Goal: Transaction & Acquisition: Purchase product/service

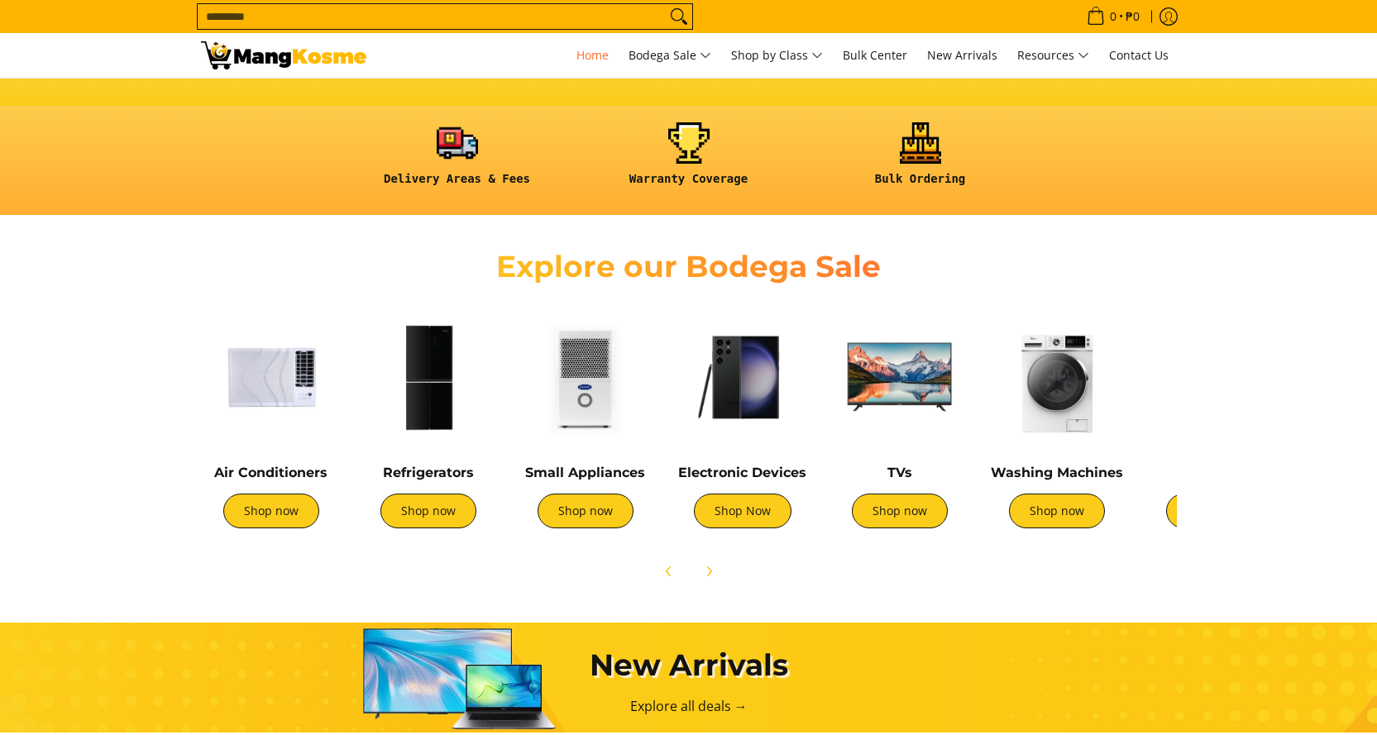
click at [265, 385] on img at bounding box center [271, 377] width 141 height 141
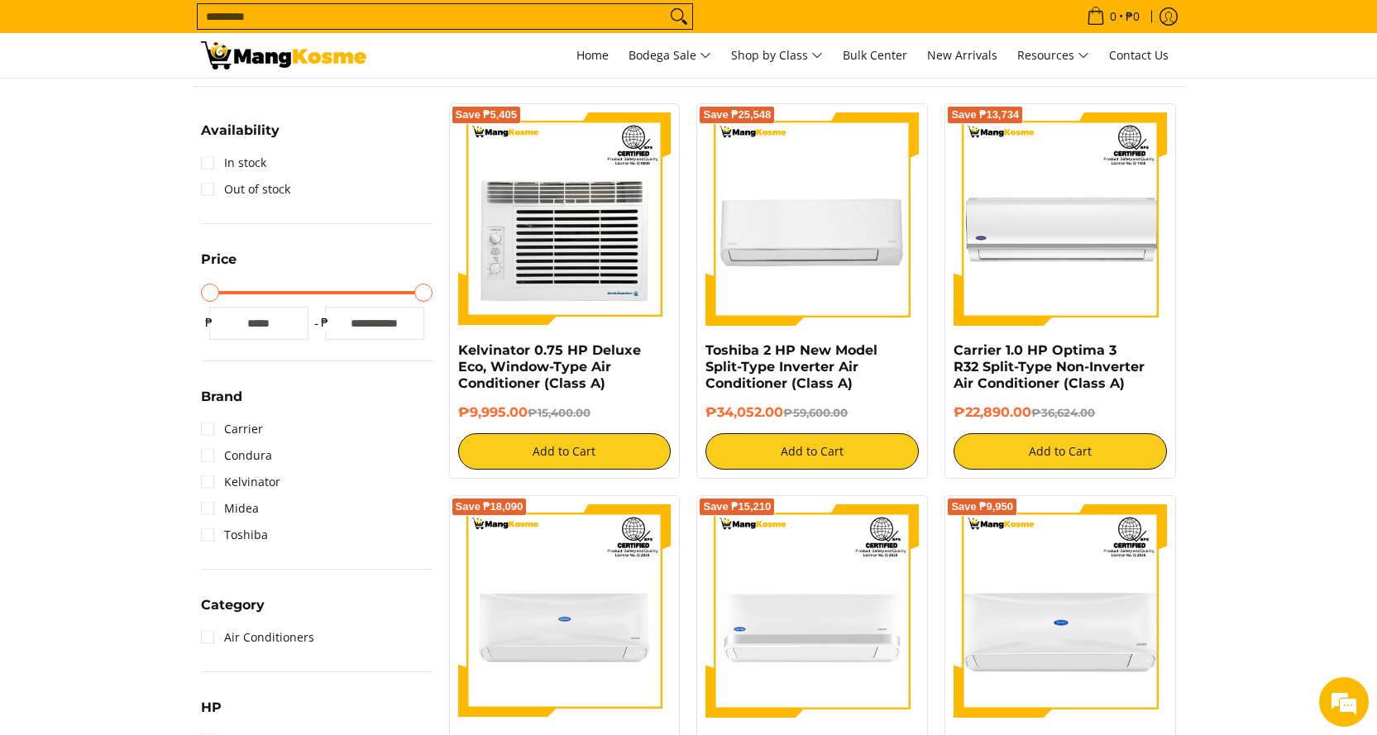
scroll to position [248, 0]
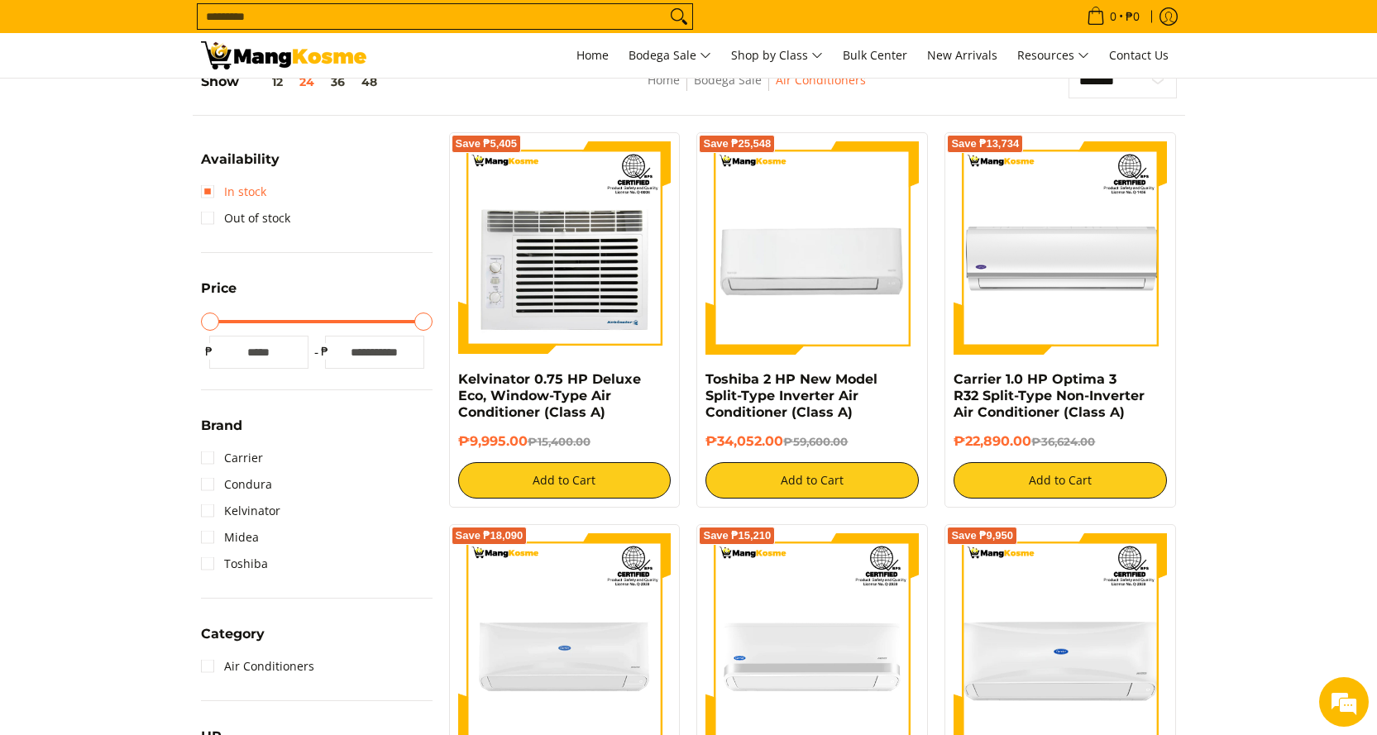
click at [249, 192] on link "In stock" at bounding box center [233, 192] width 65 height 26
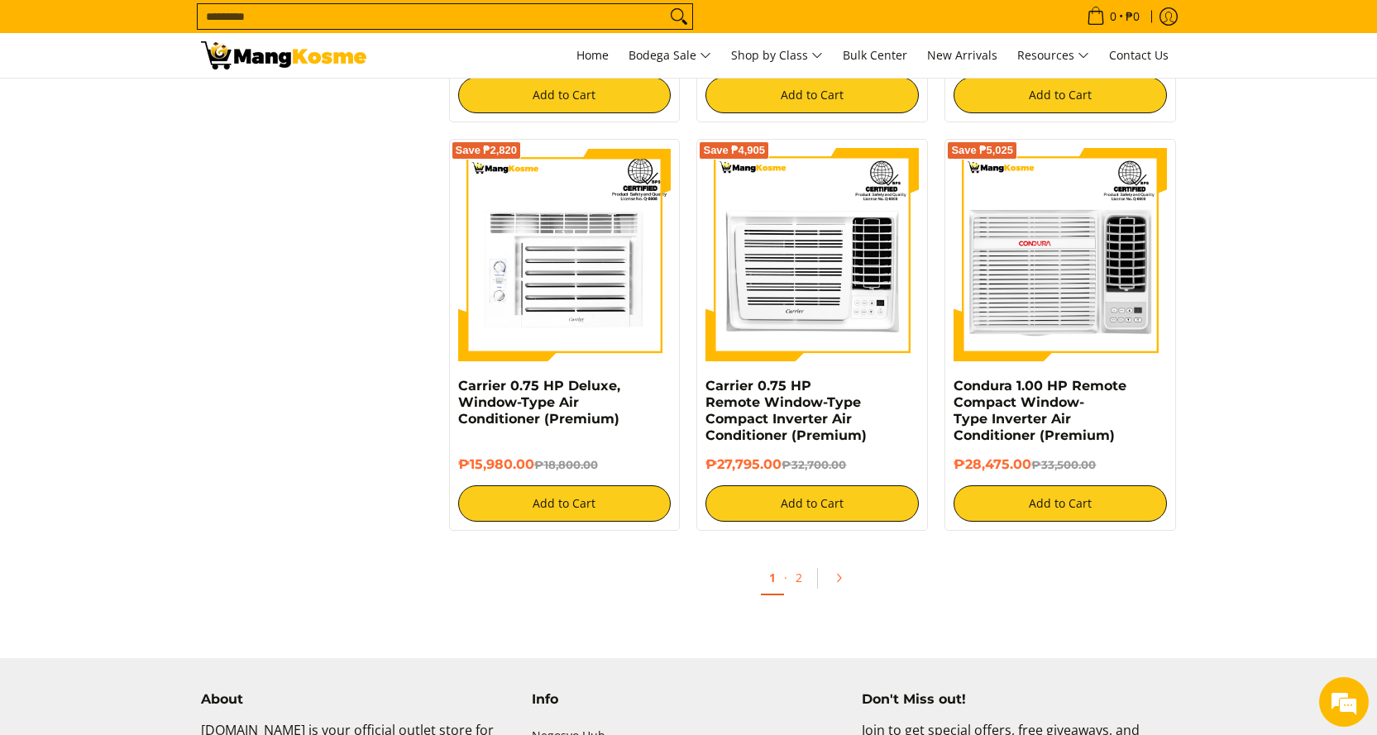
scroll to position [3045, 0]
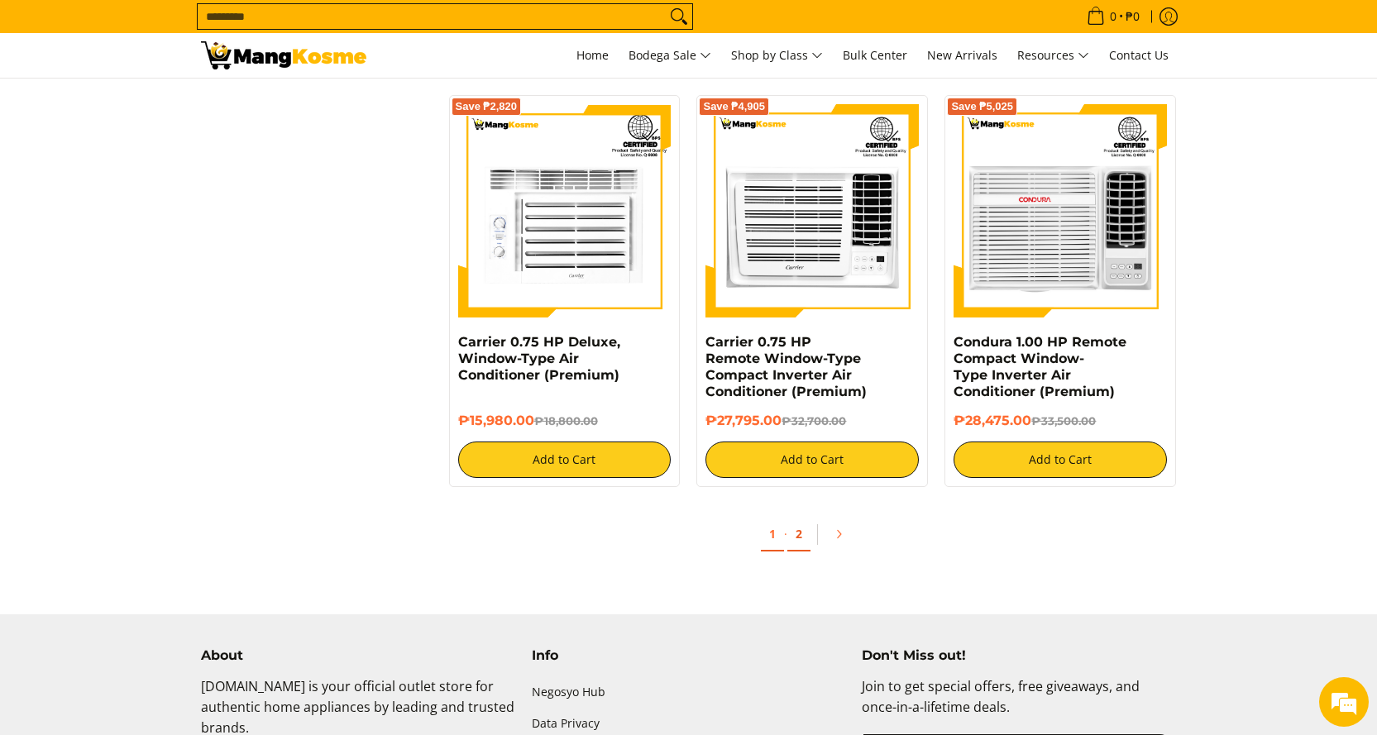
click at [787, 534] on link "2" at bounding box center [798, 535] width 23 height 34
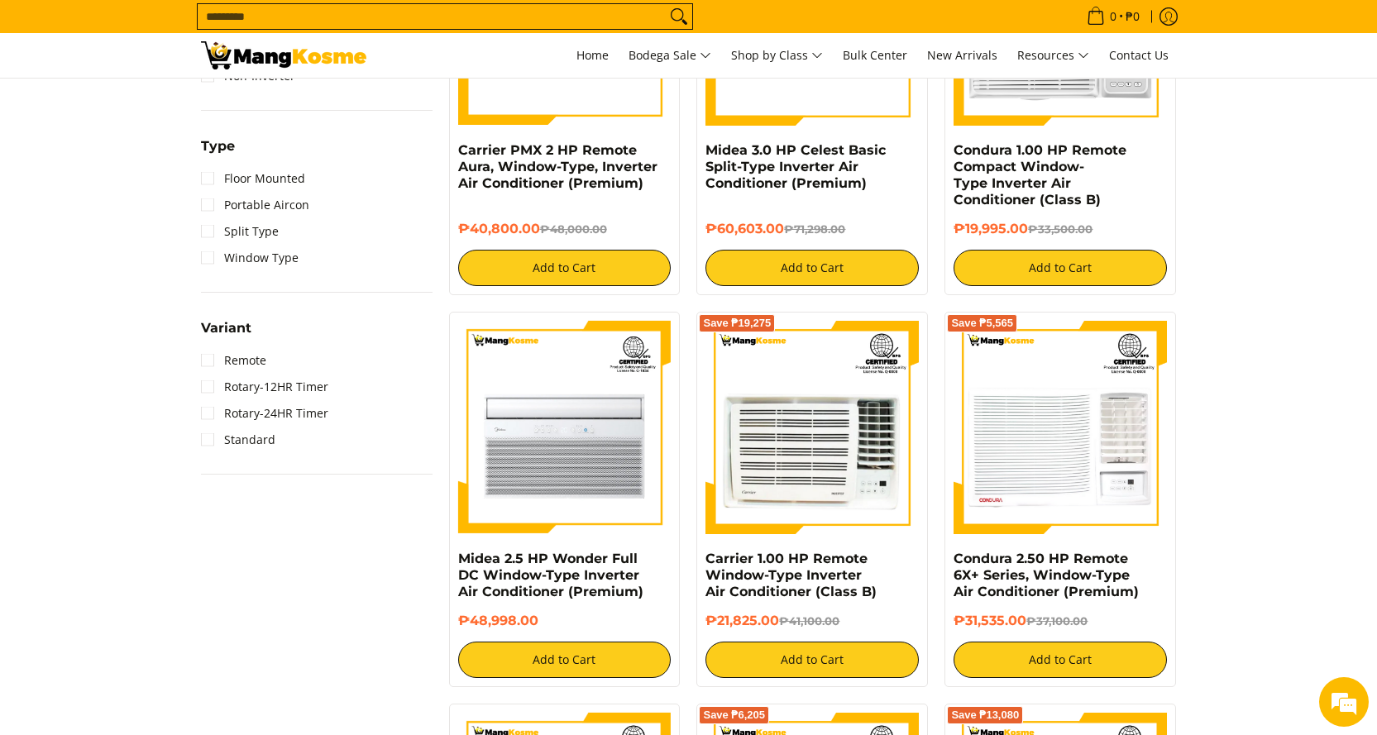
scroll to position [1323, 0]
